Goal: Task Accomplishment & Management: Manage account settings

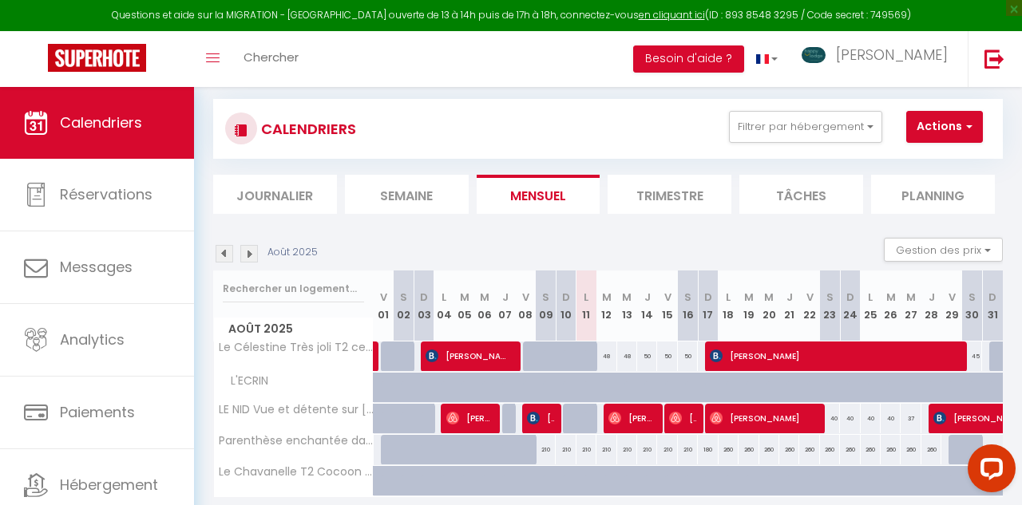
scroll to position [25, 0]
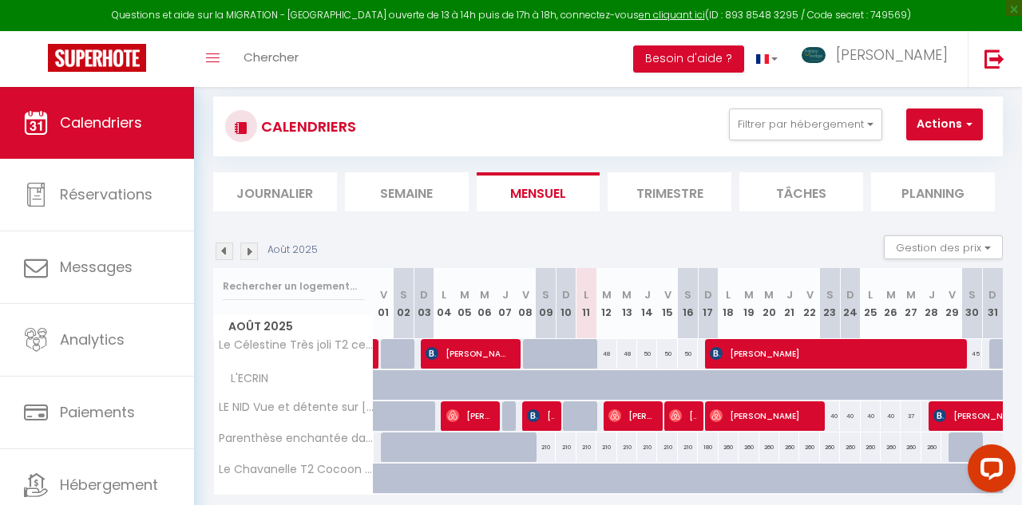
click at [248, 252] on img at bounding box center [249, 252] width 18 height 18
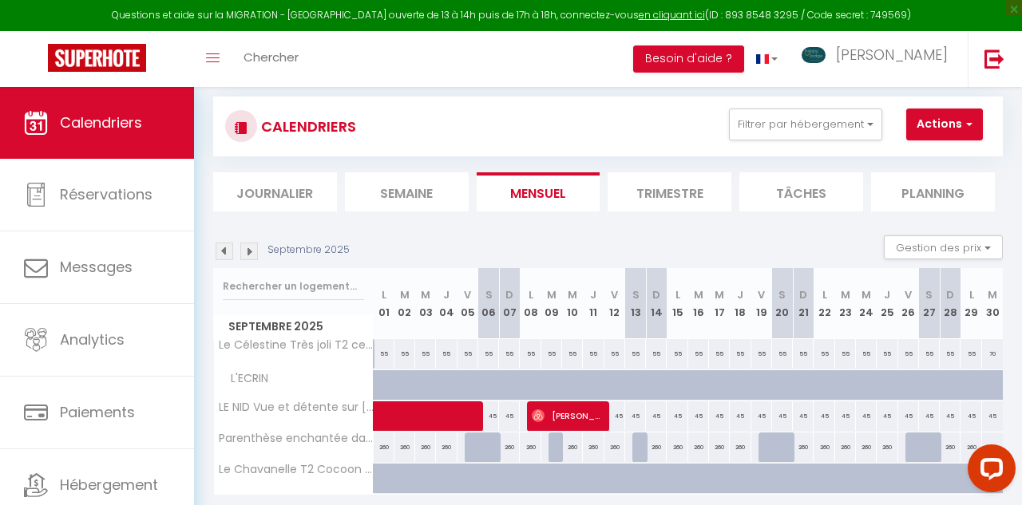
click at [248, 252] on img at bounding box center [249, 252] width 18 height 18
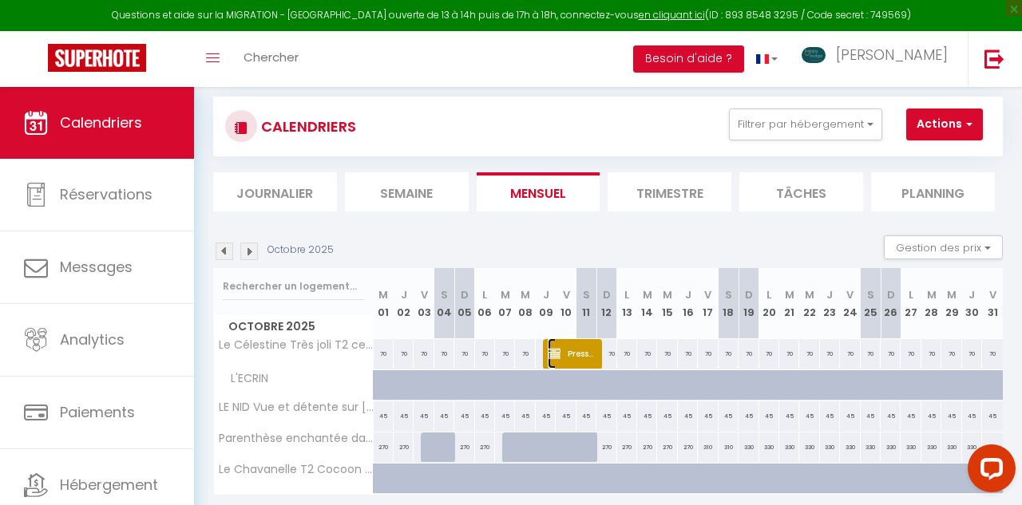
click at [580, 351] on span "Presses de la Cité [PERSON_NAME]" at bounding box center [571, 354] width 46 height 30
select select "OK"
select select "KO"
select select "0"
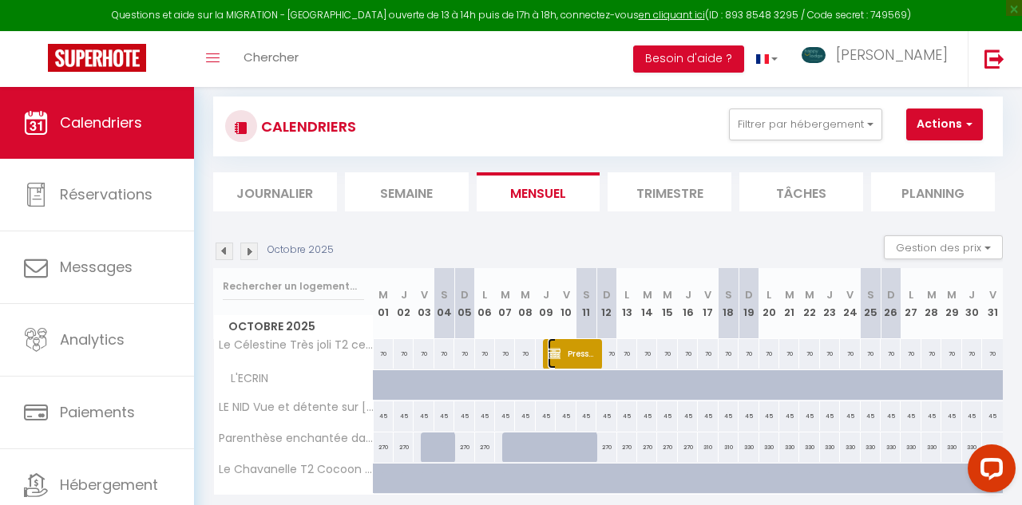
select select "1"
select select
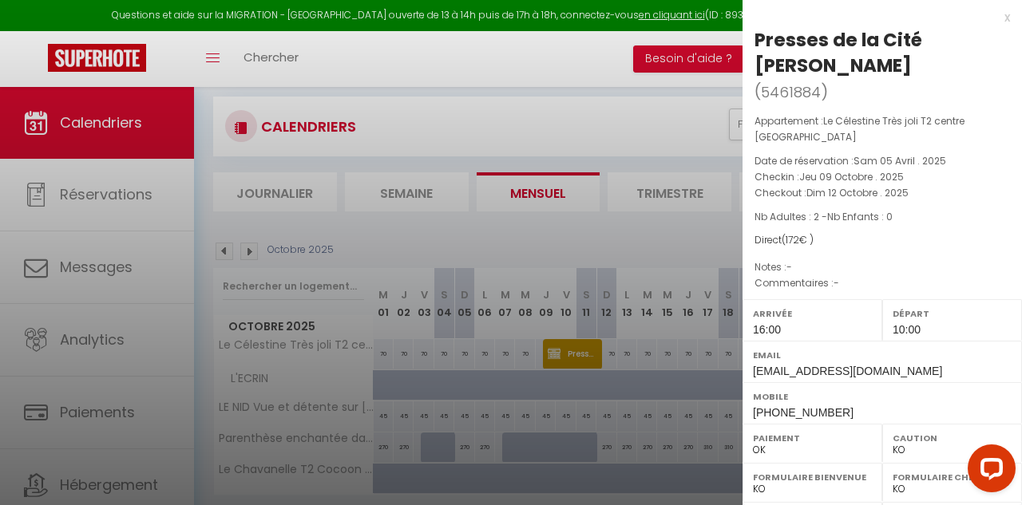
click at [580, 351] on div at bounding box center [511, 252] width 1022 height 505
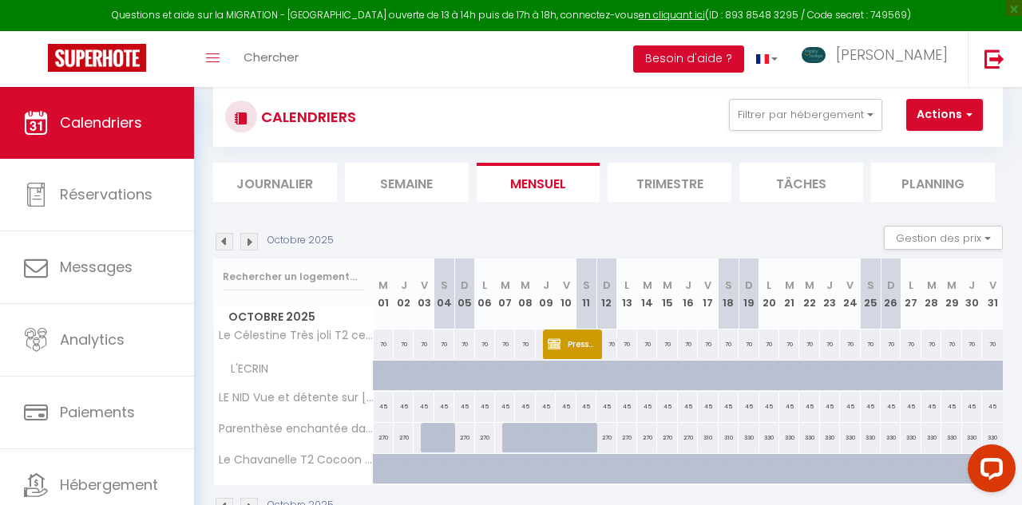
scroll to position [87, 0]
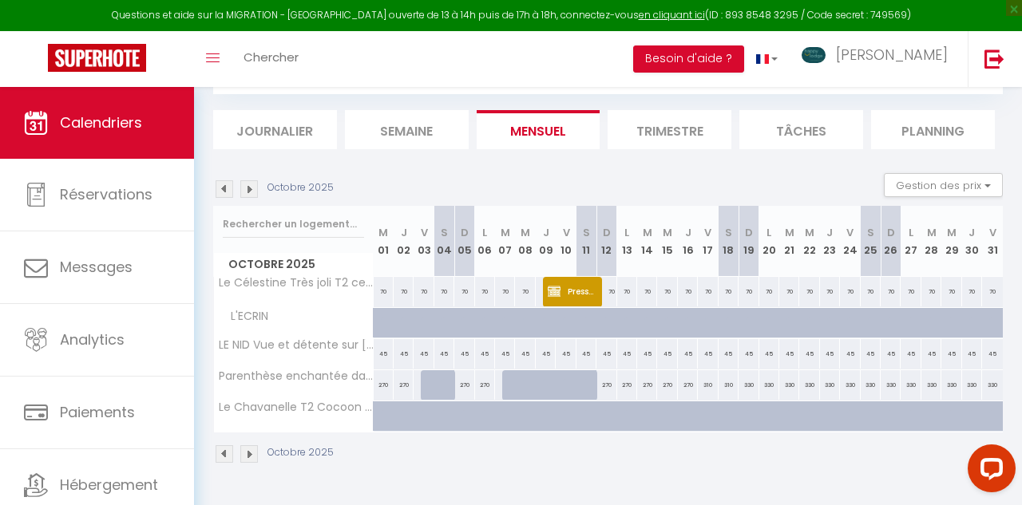
click at [708, 387] on div "310" at bounding box center [708, 386] width 20 height 30
type input "310"
type input "Ven 17 Octobre 2025"
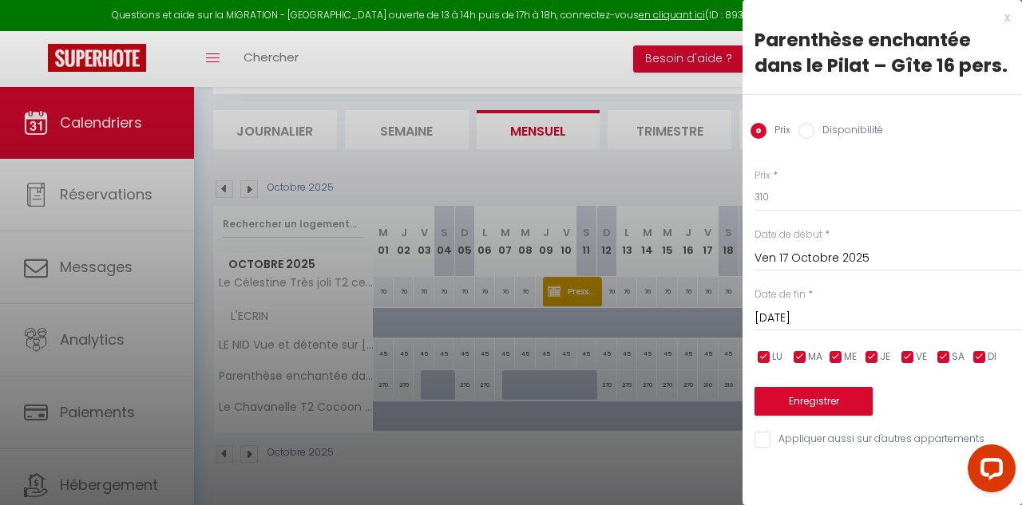
click at [841, 318] on input "[DATE]" at bounding box center [889, 318] width 268 height 21
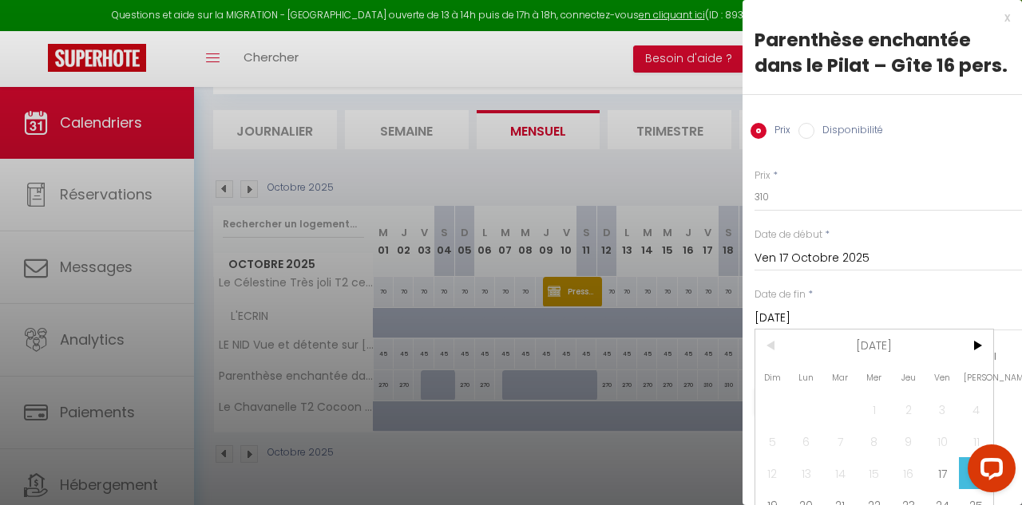
click at [793, 313] on input "[DATE]" at bounding box center [889, 318] width 268 height 21
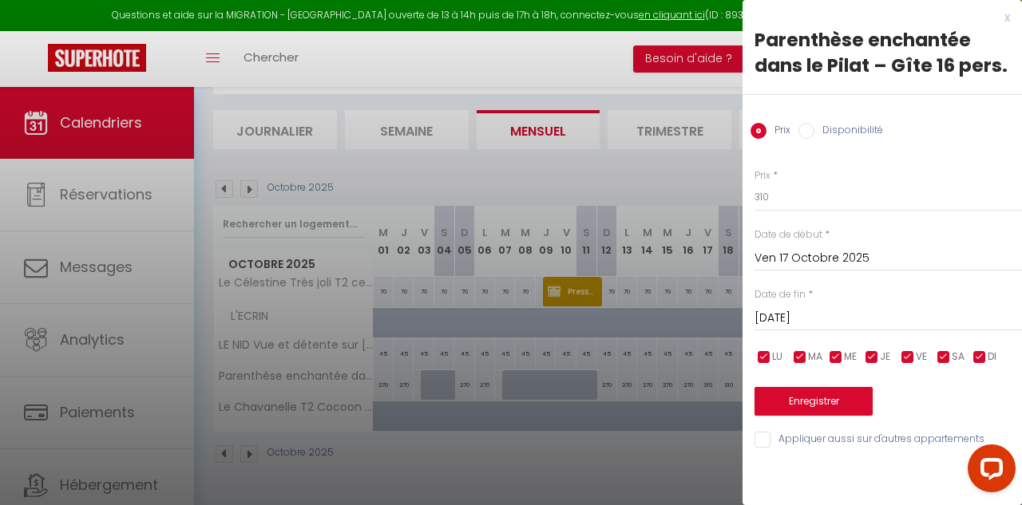
click at [802, 319] on input "[DATE]" at bounding box center [889, 318] width 268 height 21
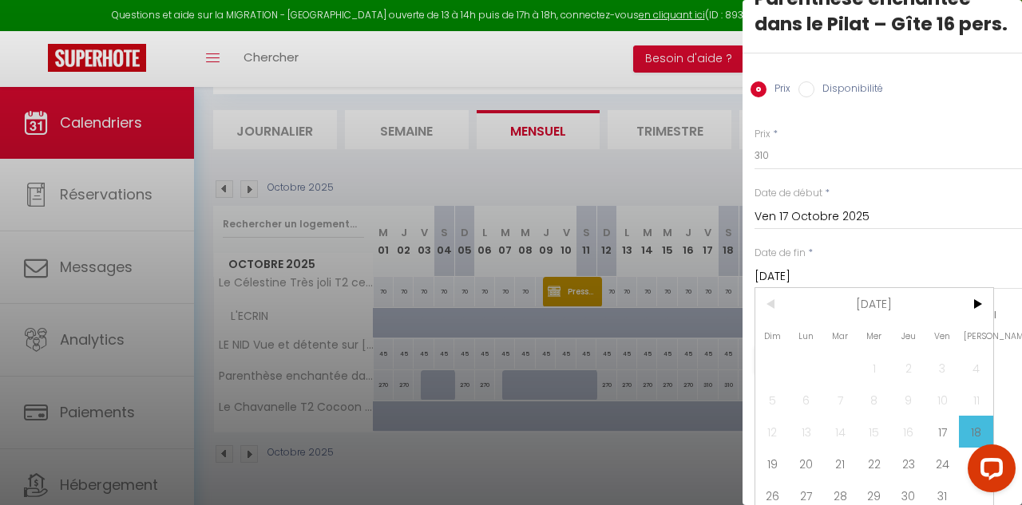
scroll to position [47, 0]
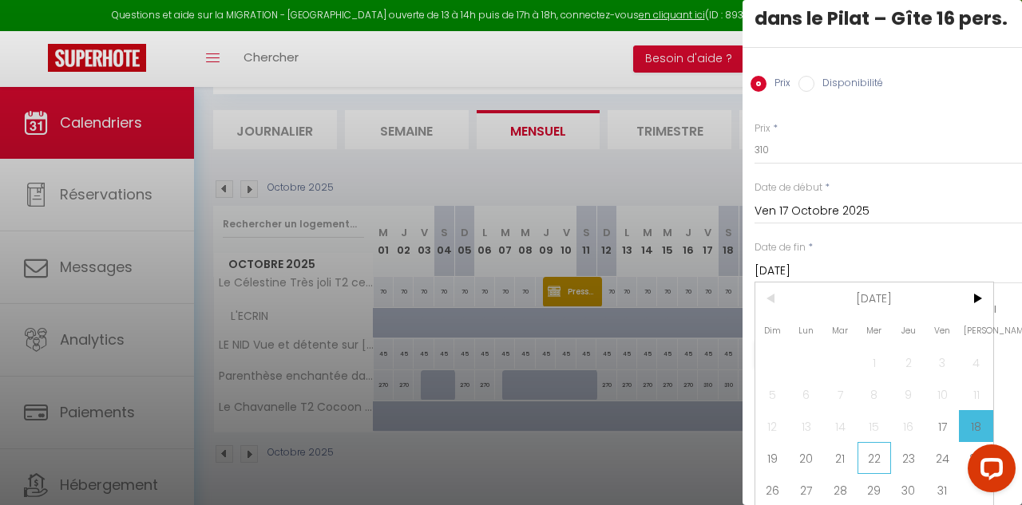
click at [878, 458] on span "22" at bounding box center [875, 458] width 34 height 32
type input "Mer 22 Octobre 2025"
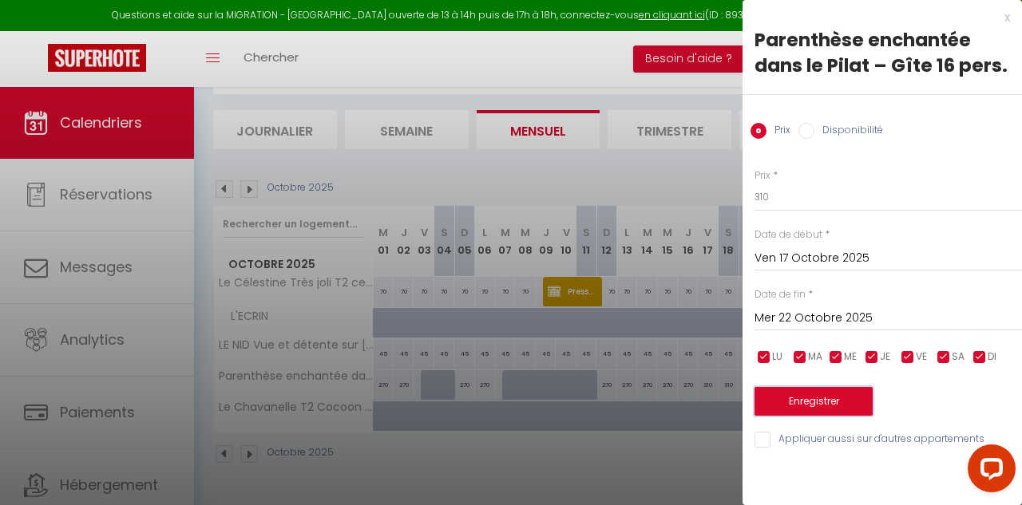
click at [815, 398] on button "Enregistrer" at bounding box center [814, 401] width 118 height 29
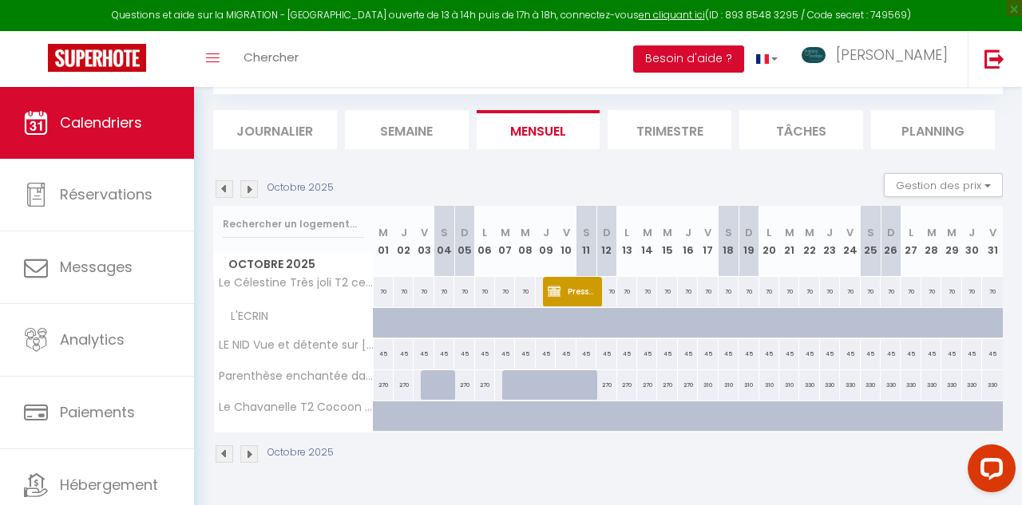
click at [543, 387] on div at bounding box center [553, 394] width 20 height 30
type input "270"
type input "Jeu 09 Octobre 2025"
type input "Ven 10 Octobre 2025"
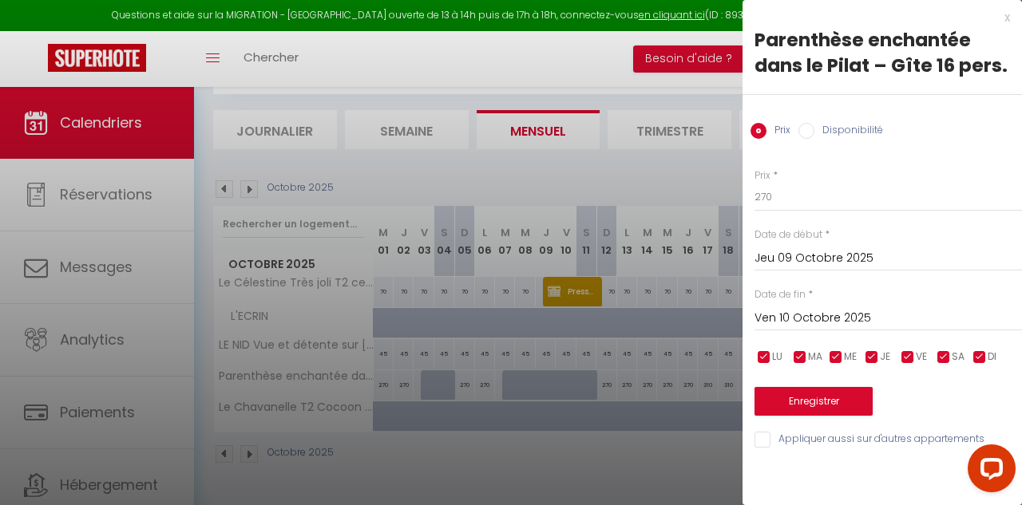
click at [543, 387] on div at bounding box center [511, 252] width 1022 height 505
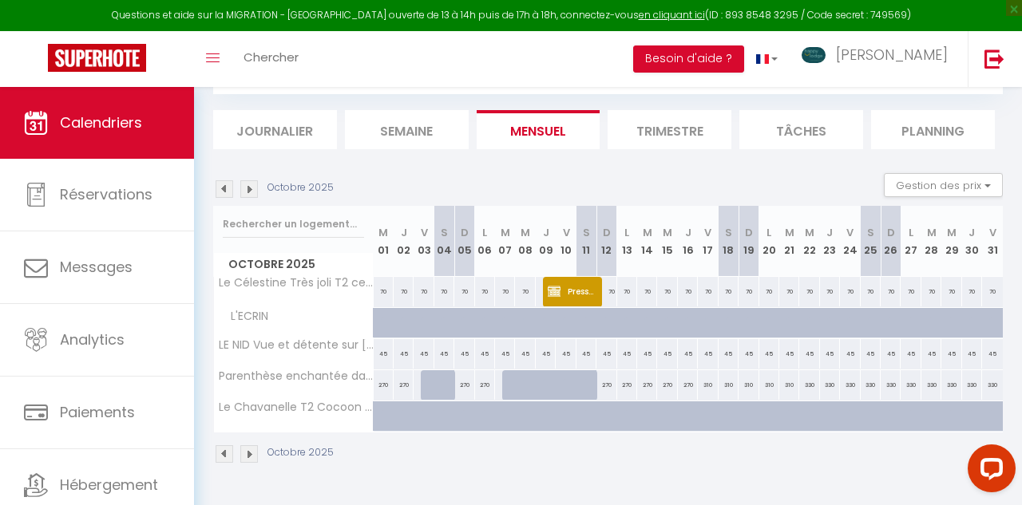
click at [711, 388] on div "310" at bounding box center [708, 386] width 20 height 30
type input "310"
type input "Ven 17 Octobre 2025"
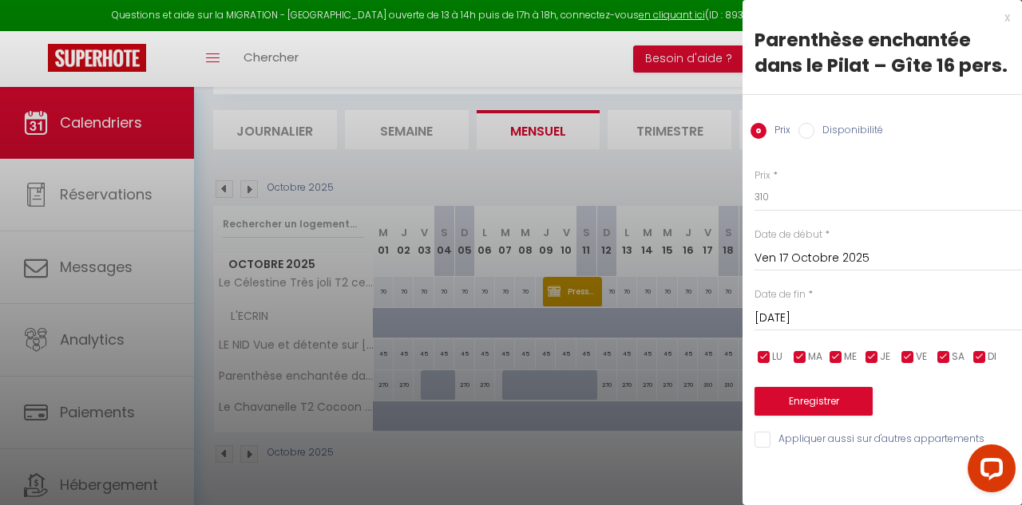
click at [823, 315] on input "[DATE]" at bounding box center [889, 318] width 268 height 21
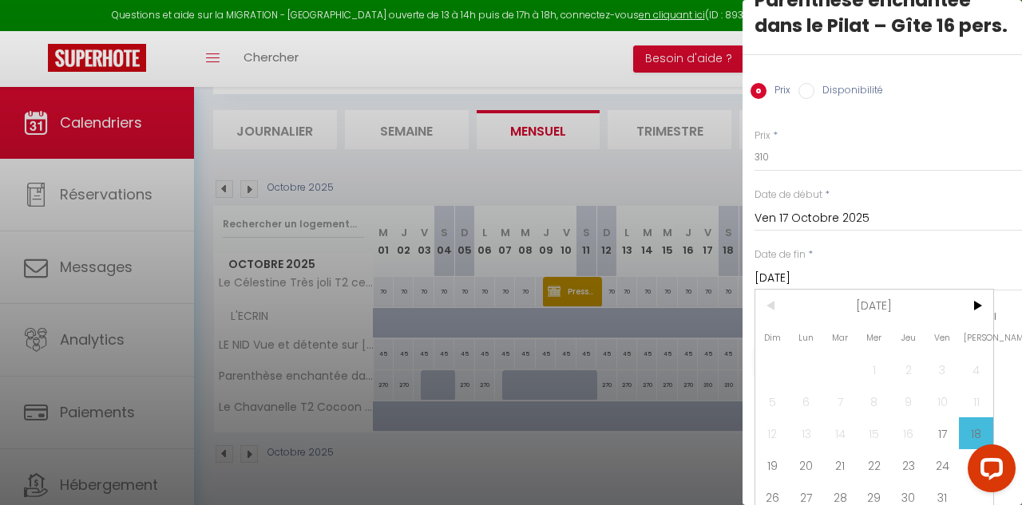
scroll to position [47, 0]
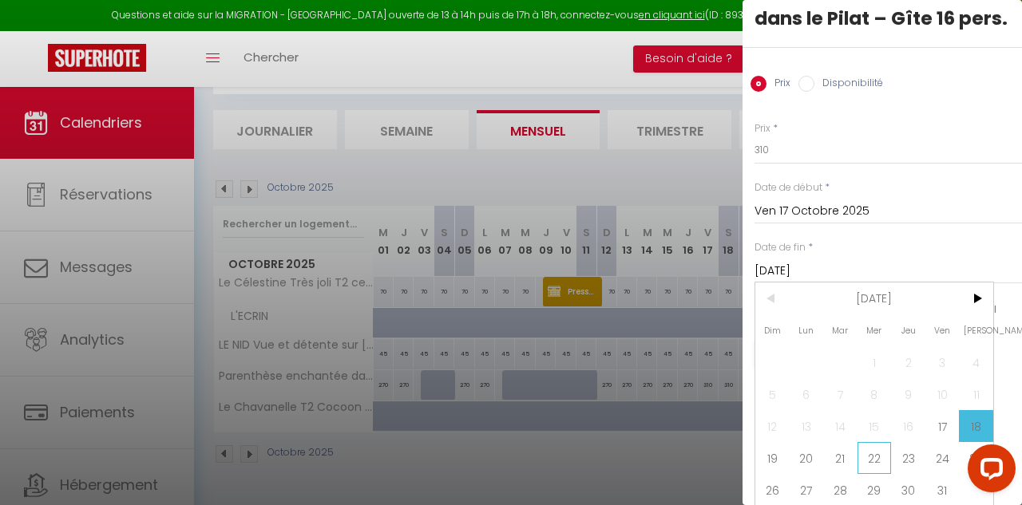
click at [873, 456] on span "22" at bounding box center [875, 458] width 34 height 32
type input "Mer 22 Octobre 2025"
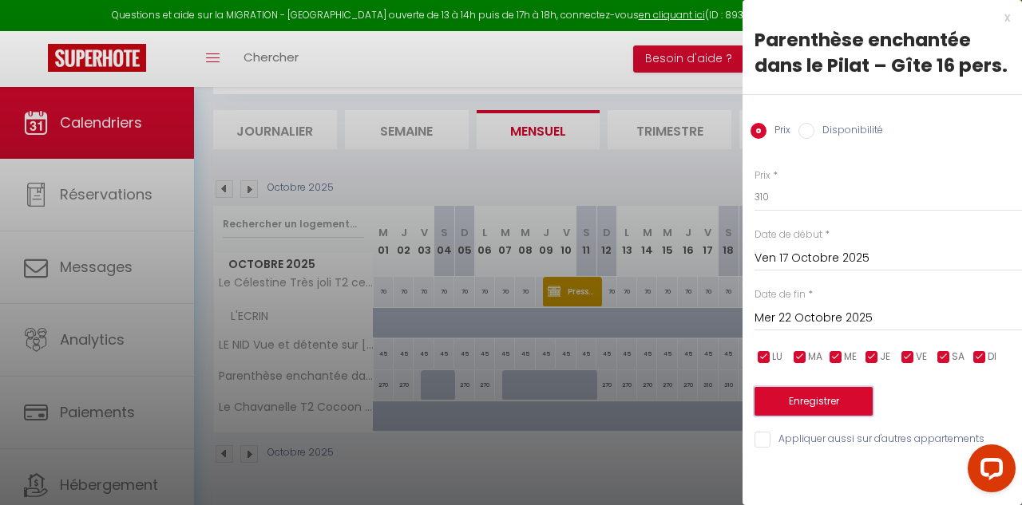
click at [833, 398] on button "Enregistrer" at bounding box center [814, 401] width 118 height 29
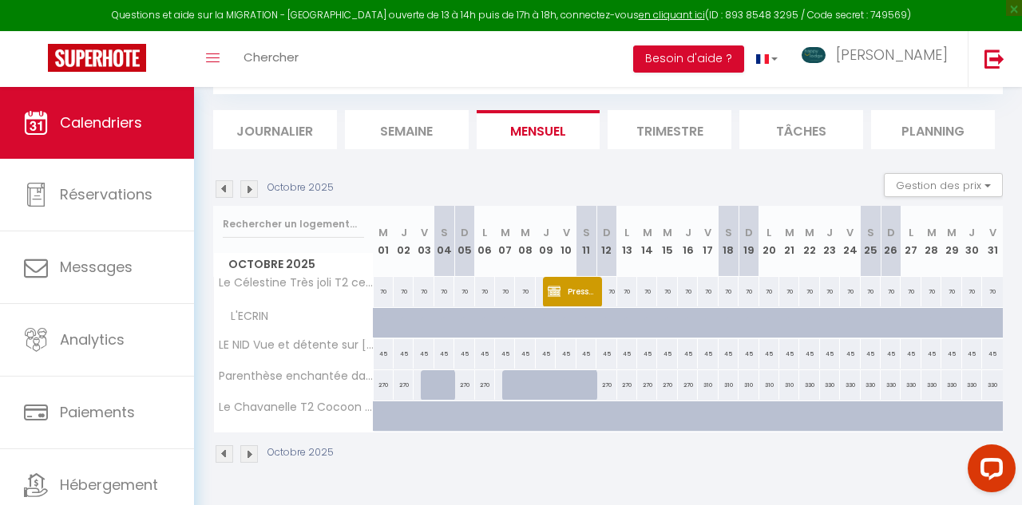
click at [704, 390] on div "310" at bounding box center [708, 386] width 20 height 30
type input "310"
type input "Ven 17 Octobre 2025"
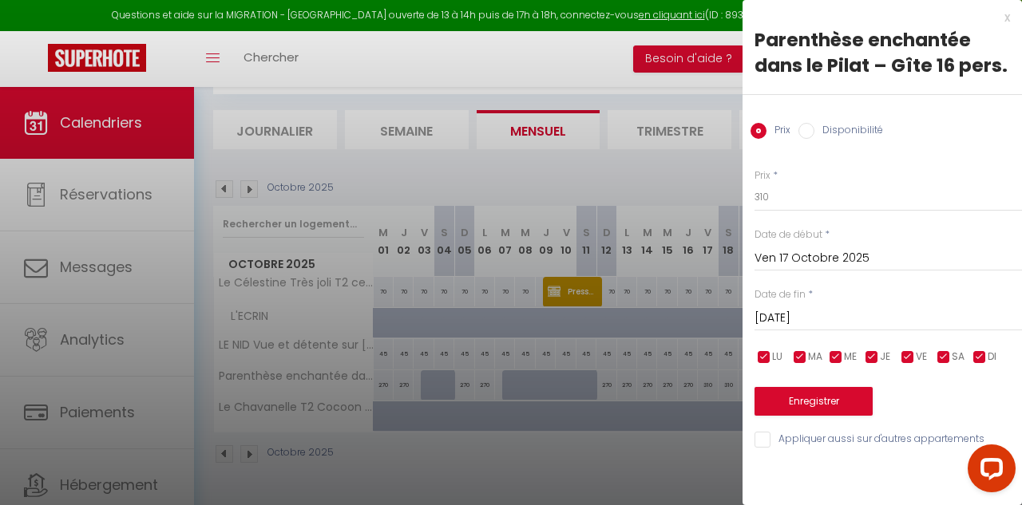
click at [829, 310] on input "[DATE]" at bounding box center [889, 318] width 268 height 21
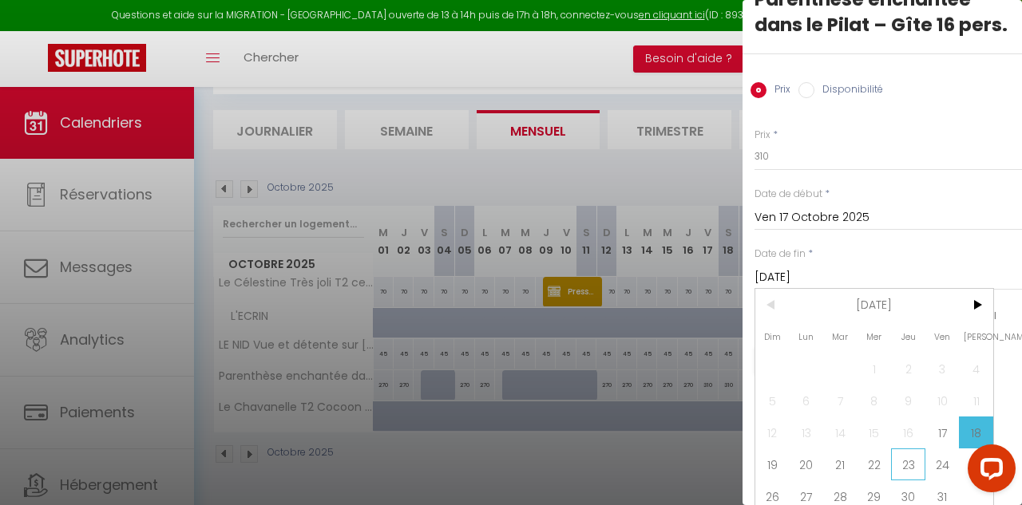
scroll to position [47, 0]
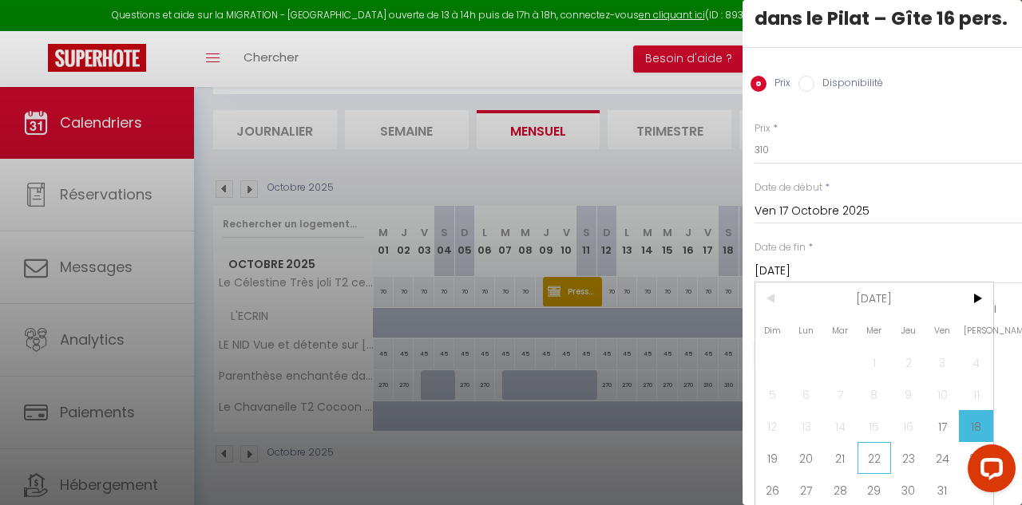
click at [872, 452] on span "22" at bounding box center [875, 458] width 34 height 32
type input "Mer 22 Octobre 2025"
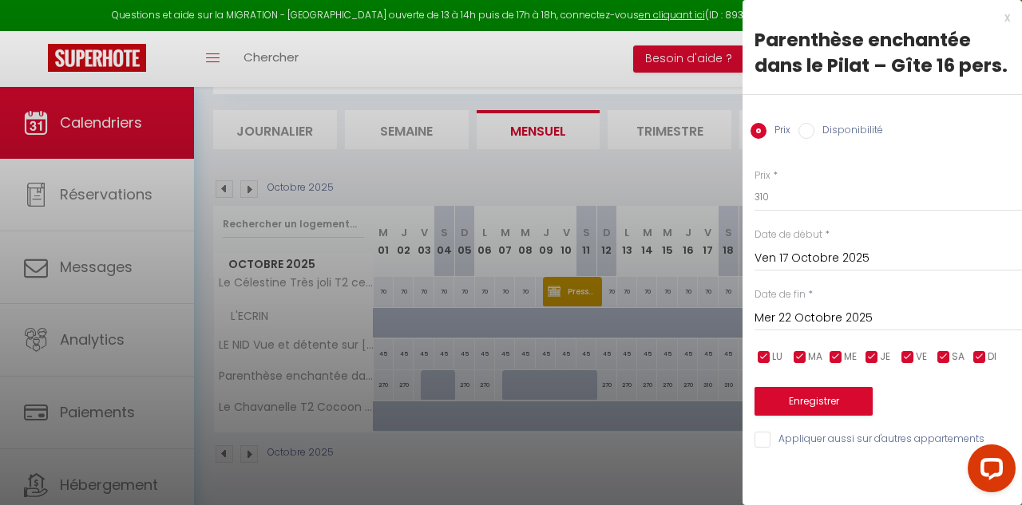
click at [839, 125] on label "Disponibilité" at bounding box center [849, 132] width 69 height 18
click at [815, 125] on input "Disponibilité" at bounding box center [807, 131] width 16 height 16
radio input "true"
radio input "false"
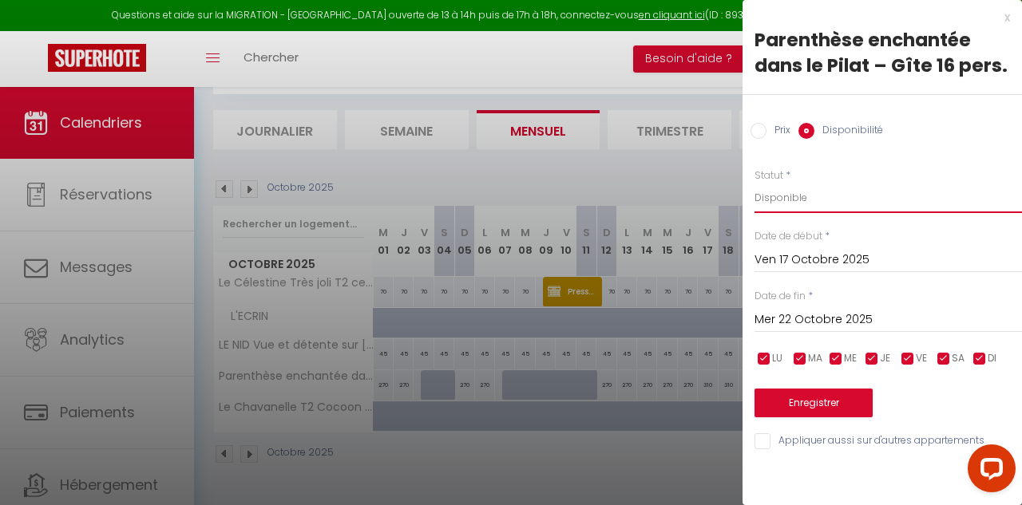
click at [791, 202] on select "Disponible Indisponible" at bounding box center [889, 198] width 268 height 30
select select "0"
click at [755, 183] on select "Disponible Indisponible" at bounding box center [889, 198] width 268 height 30
click at [854, 411] on button "Enregistrer" at bounding box center [814, 403] width 118 height 29
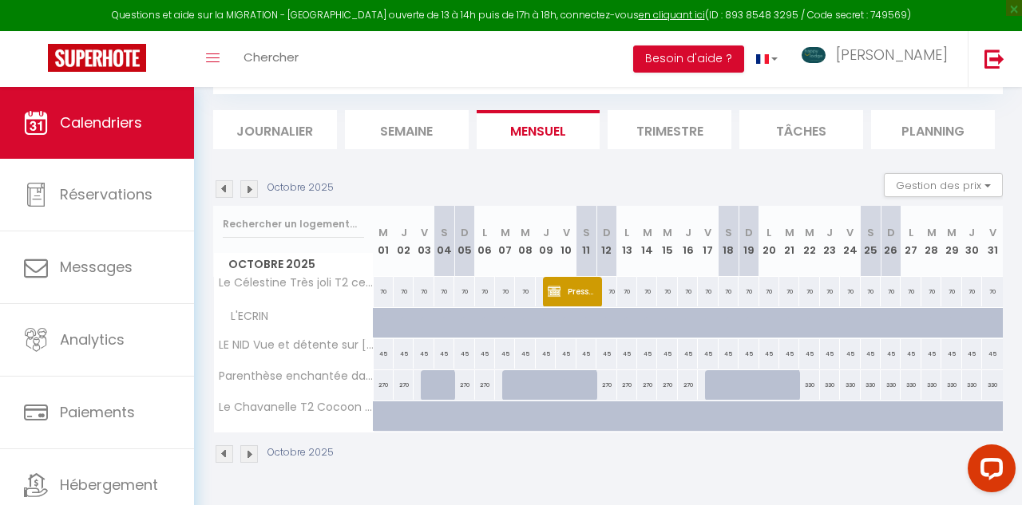
click at [810, 386] on div "330" at bounding box center [809, 386] width 20 height 30
select select "1"
type input "Mer 22 Octobre 2025"
type input "Jeu 23 Octobre 2025"
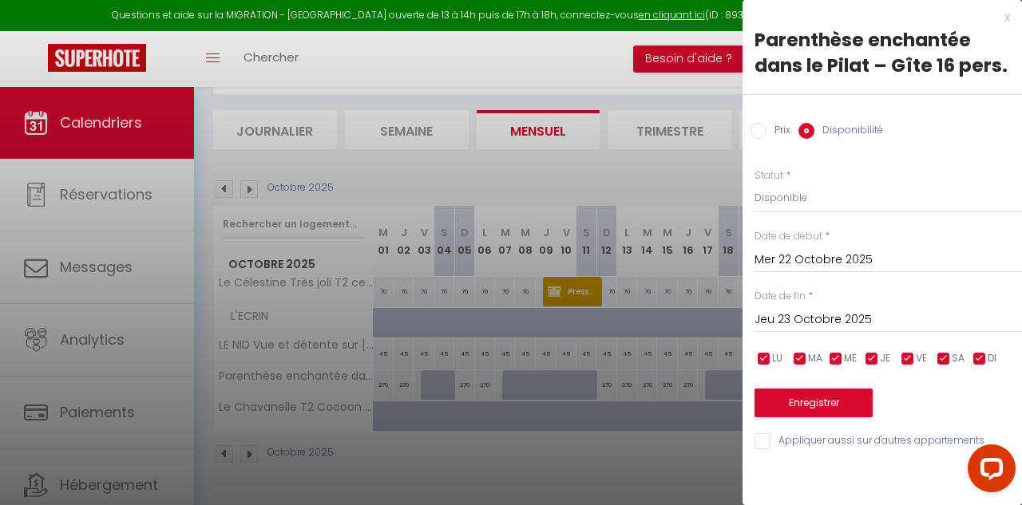
click at [691, 395] on div at bounding box center [511, 252] width 1022 height 505
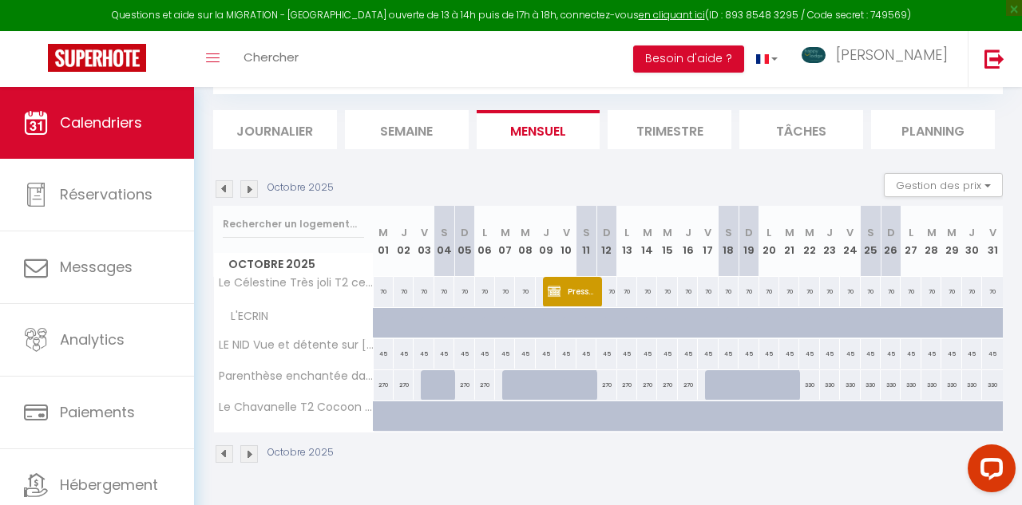
click at [795, 383] on div at bounding box center [797, 394] width 20 height 30
select select "1"
type input "[DATE]"
type input "Mer 22 Octobre 2025"
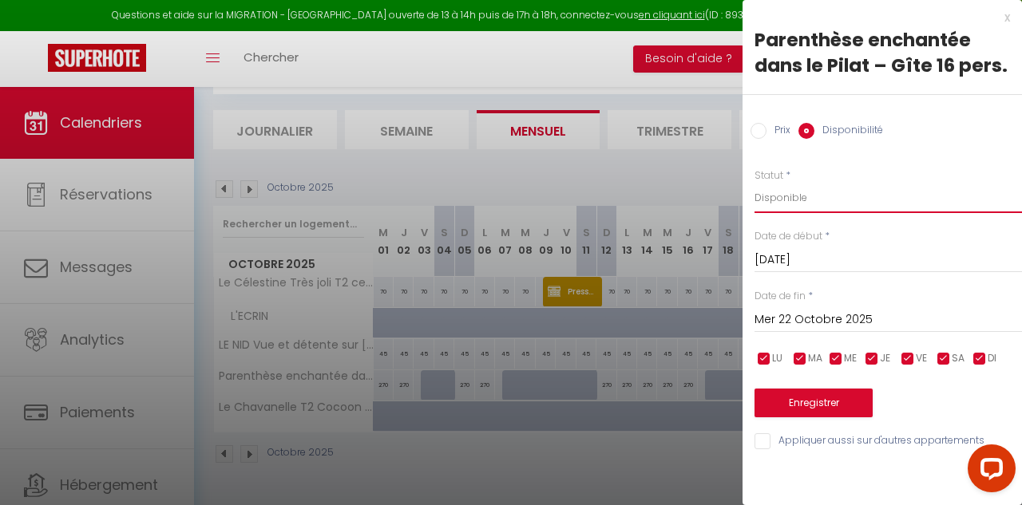
click at [802, 199] on select "Disponible Indisponible" at bounding box center [889, 198] width 268 height 30
select select "0"
click at [755, 183] on select "Disponible Indisponible" at bounding box center [889, 198] width 268 height 30
click at [833, 404] on button "Enregistrer" at bounding box center [814, 403] width 118 height 29
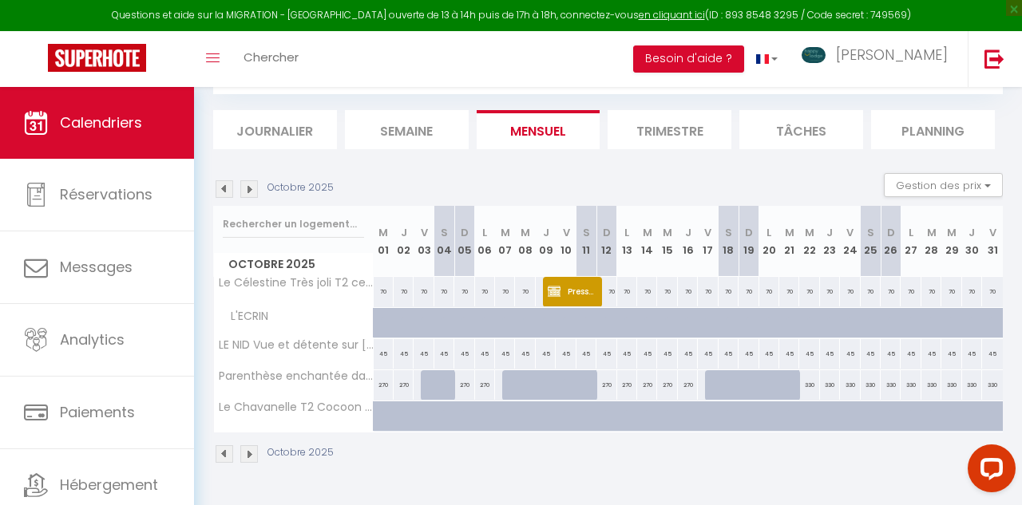
click at [812, 391] on div "330" at bounding box center [809, 386] width 20 height 30
select select "1"
type input "Mer 22 Octobre 2025"
type input "Jeu 23 Octobre 2025"
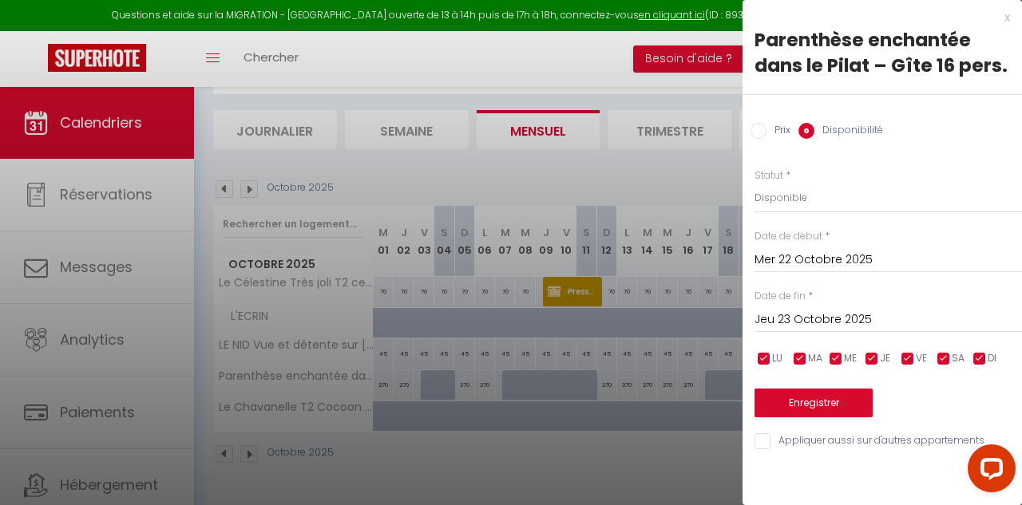
click at [815, 260] on input "Mer 22 Octobre 2025" at bounding box center [889, 260] width 268 height 21
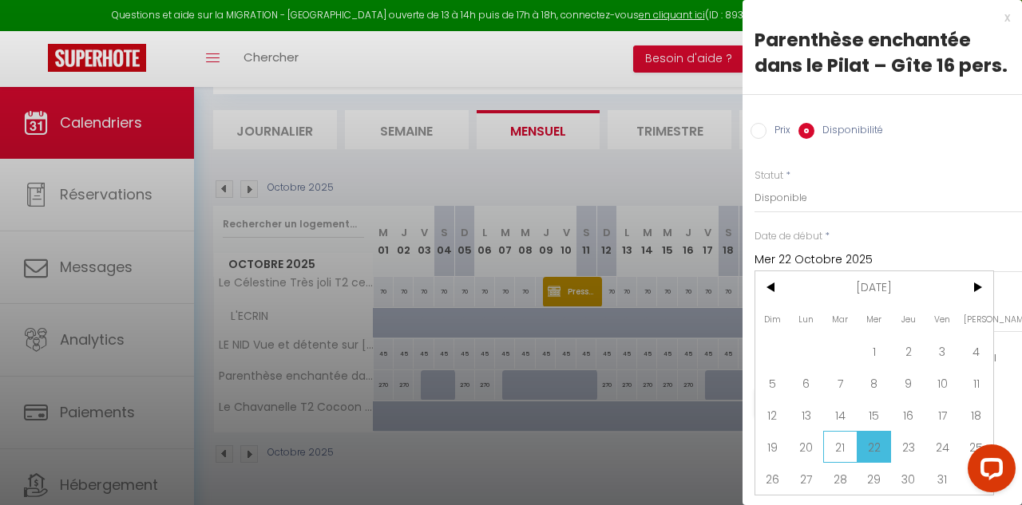
click at [842, 444] on span "21" at bounding box center [840, 447] width 34 height 32
type input "[DATE]"
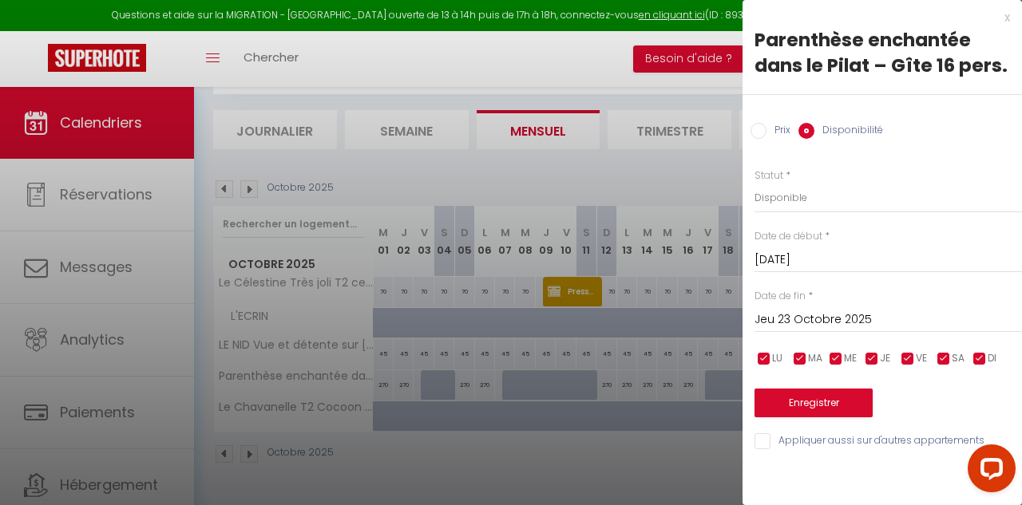
click at [831, 323] on input "Jeu 23 Octobre 2025" at bounding box center [889, 320] width 268 height 21
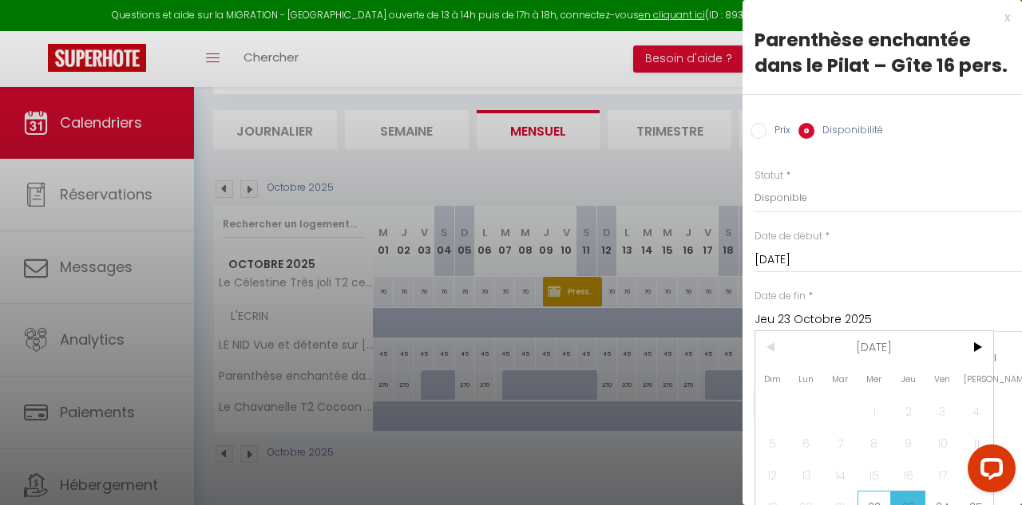
click at [878, 498] on span "22" at bounding box center [875, 507] width 34 height 32
type input "Mer 22 Octobre 2025"
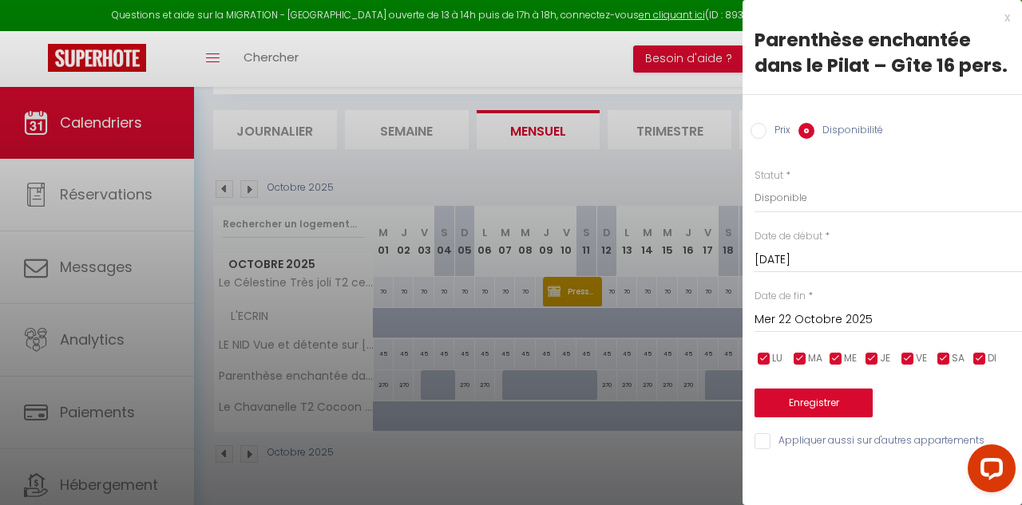
click at [824, 132] on label "Disponibilité" at bounding box center [849, 132] width 69 height 18
click at [815, 132] on input "Disponibilité" at bounding box center [807, 131] width 16 height 16
click at [803, 203] on select "Disponible Indisponible" at bounding box center [889, 198] width 268 height 30
select select "0"
click at [755, 183] on select "Disponible Indisponible" at bounding box center [889, 198] width 268 height 30
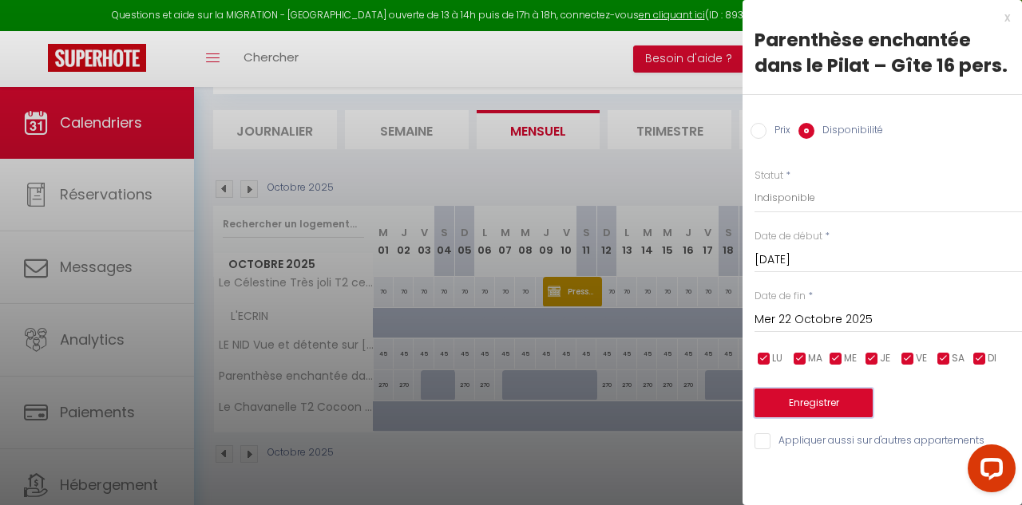
click at [833, 402] on button "Enregistrer" at bounding box center [814, 403] width 118 height 29
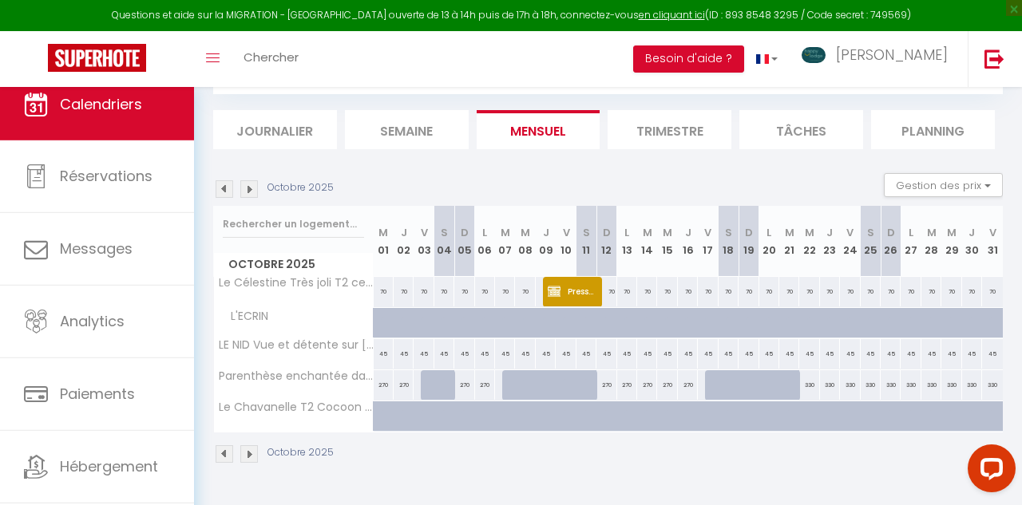
click at [225, 188] on img at bounding box center [225, 189] width 18 height 18
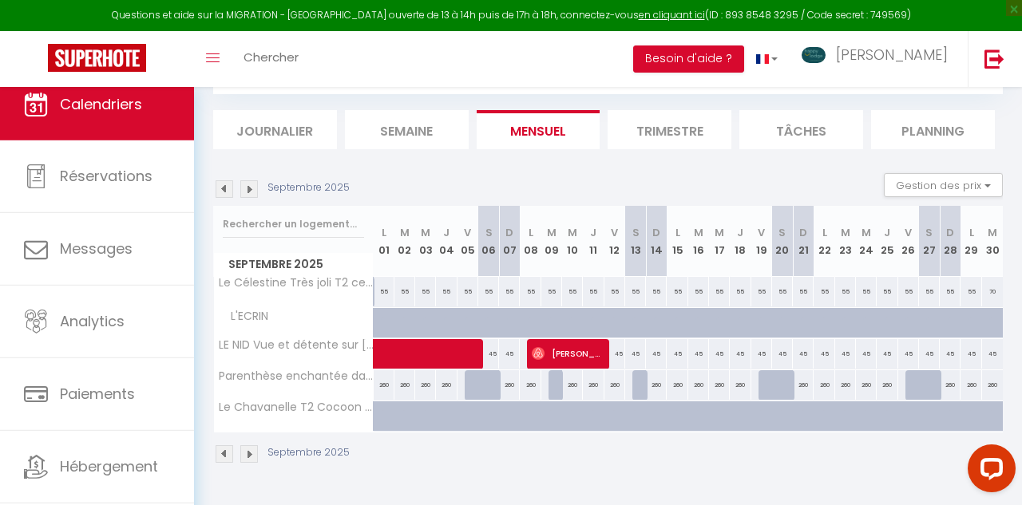
click at [223, 189] on img at bounding box center [225, 189] width 18 height 18
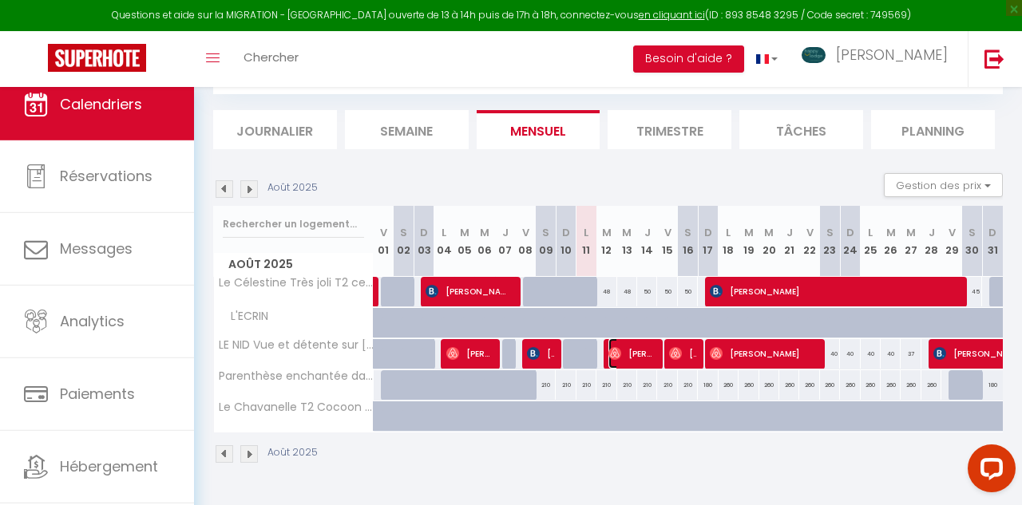
click at [636, 365] on span "[PERSON_NAME]" at bounding box center [632, 354] width 46 height 30
select select "OK"
select select "51051"
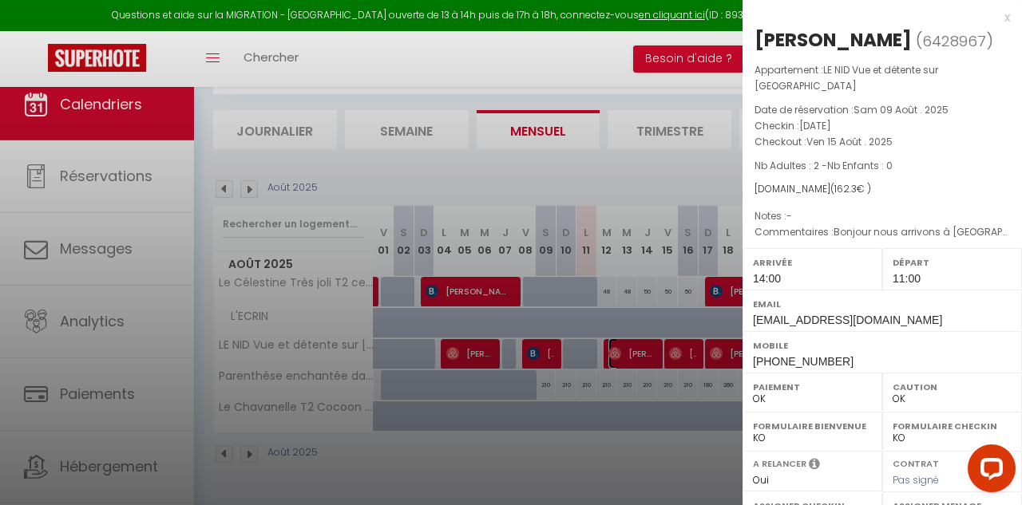
scroll to position [79, 0]
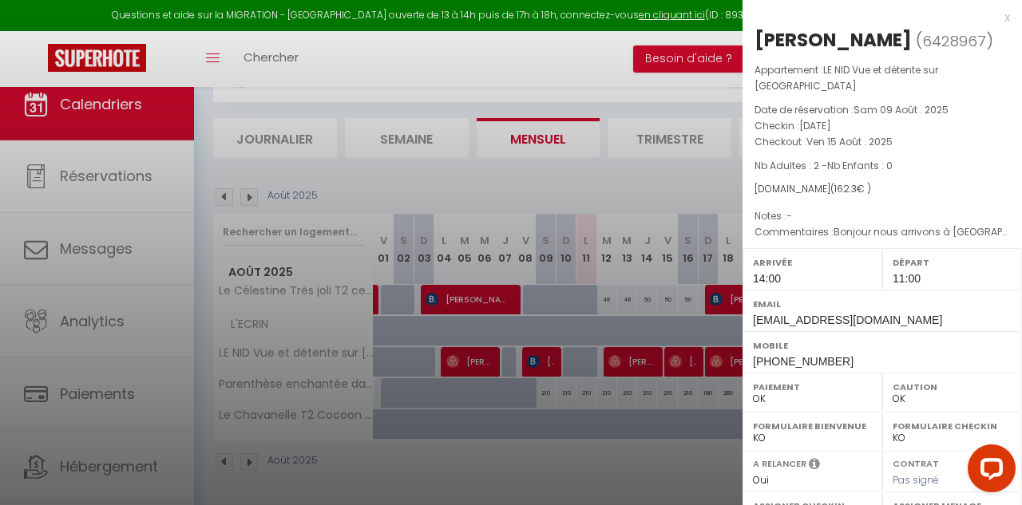
click at [622, 50] on div at bounding box center [511, 252] width 1022 height 505
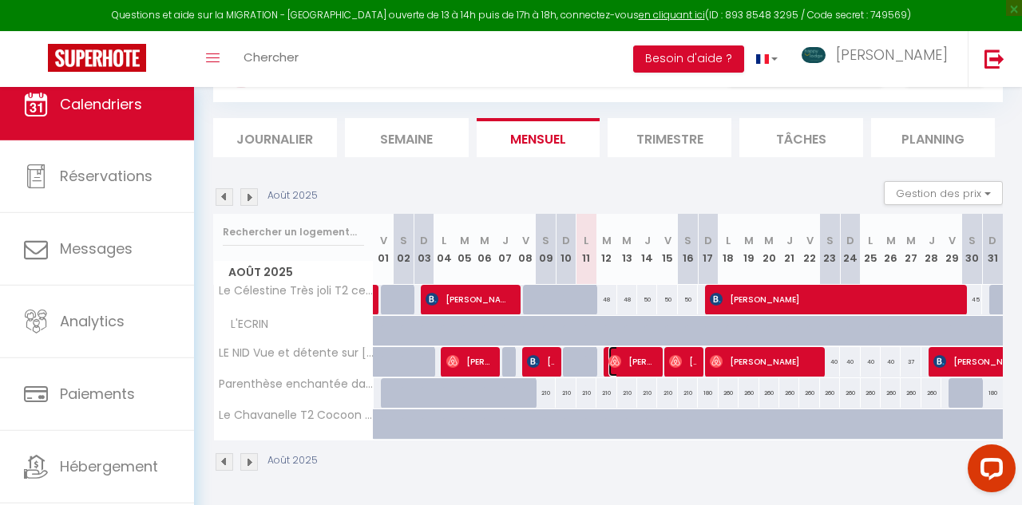
click at [650, 356] on span "[PERSON_NAME]" at bounding box center [632, 362] width 46 height 30
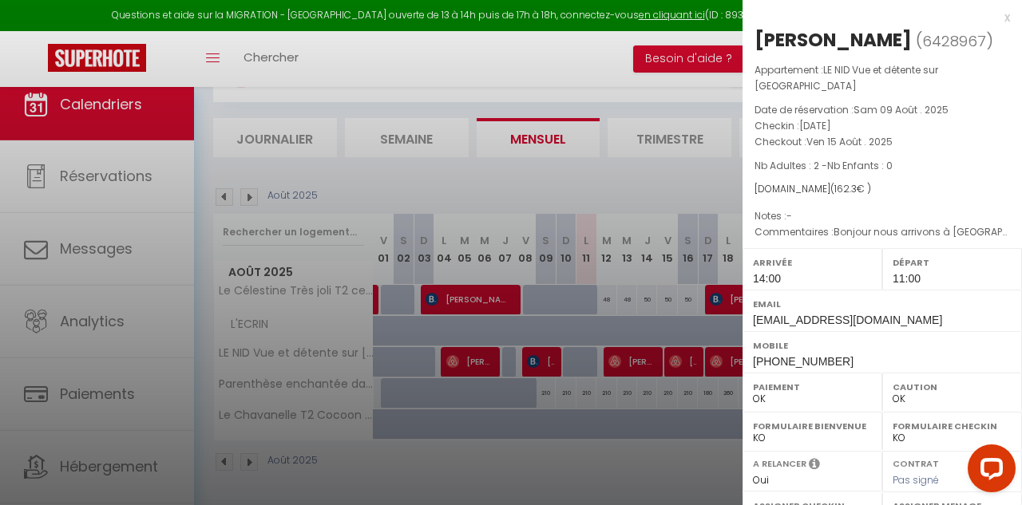
click at [679, 359] on div at bounding box center [511, 252] width 1022 height 505
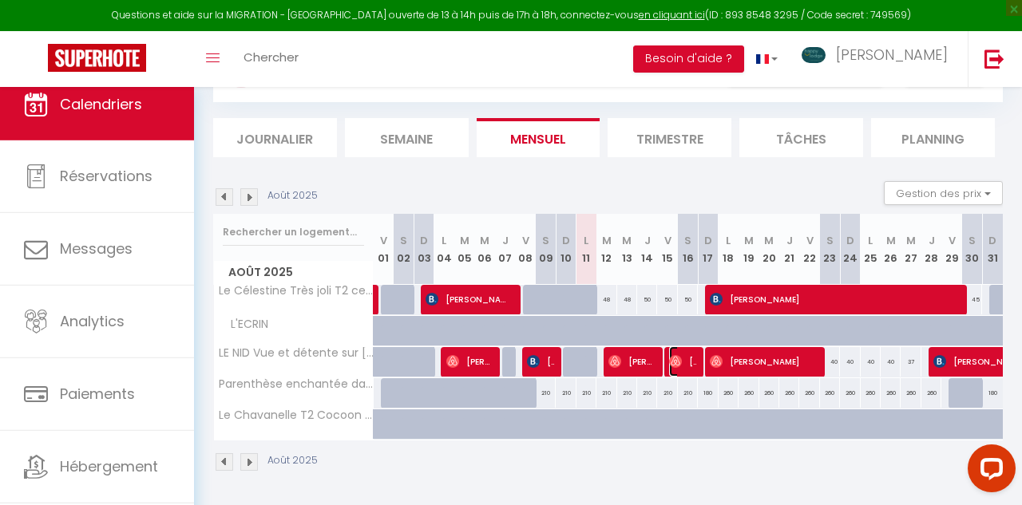
click at [679, 359] on img at bounding box center [675, 361] width 13 height 13
select select
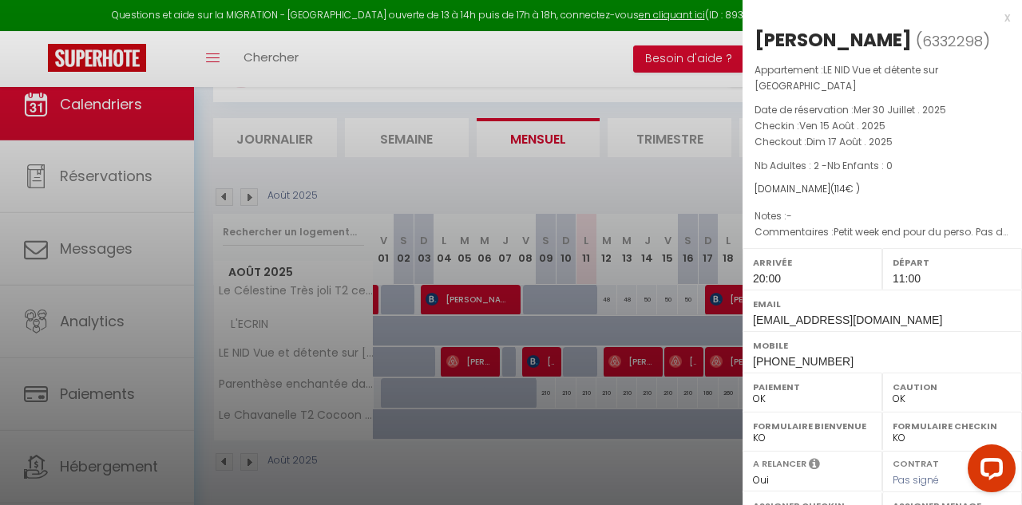
click at [692, 352] on div at bounding box center [511, 252] width 1022 height 505
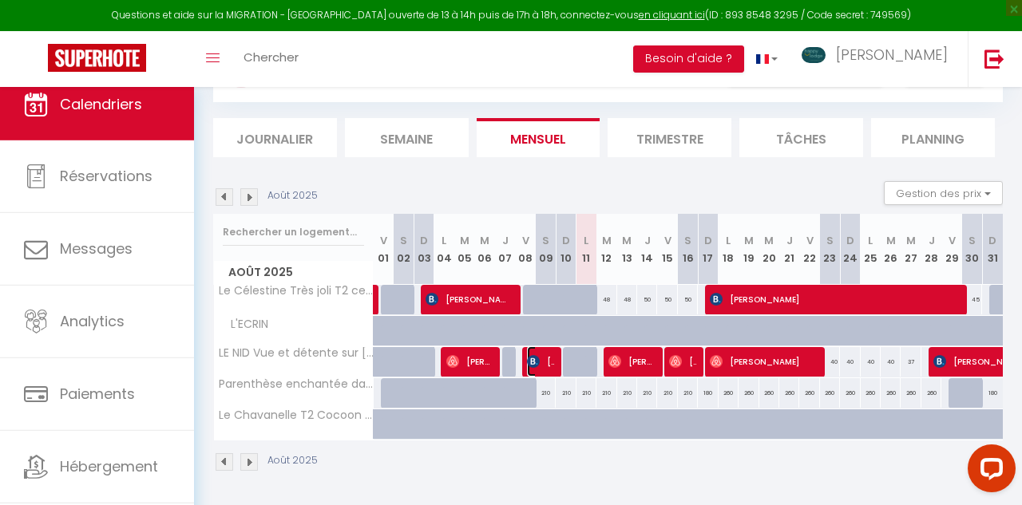
click at [541, 360] on span "[PERSON_NAME]" at bounding box center [540, 362] width 26 height 30
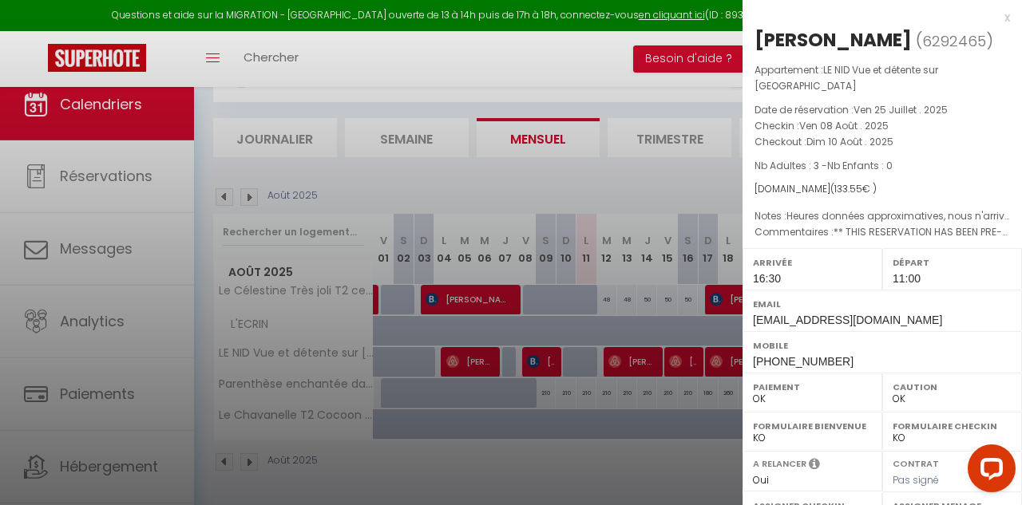
click at [629, 364] on div at bounding box center [511, 252] width 1022 height 505
